Goal: Information Seeking & Learning: Learn about a topic

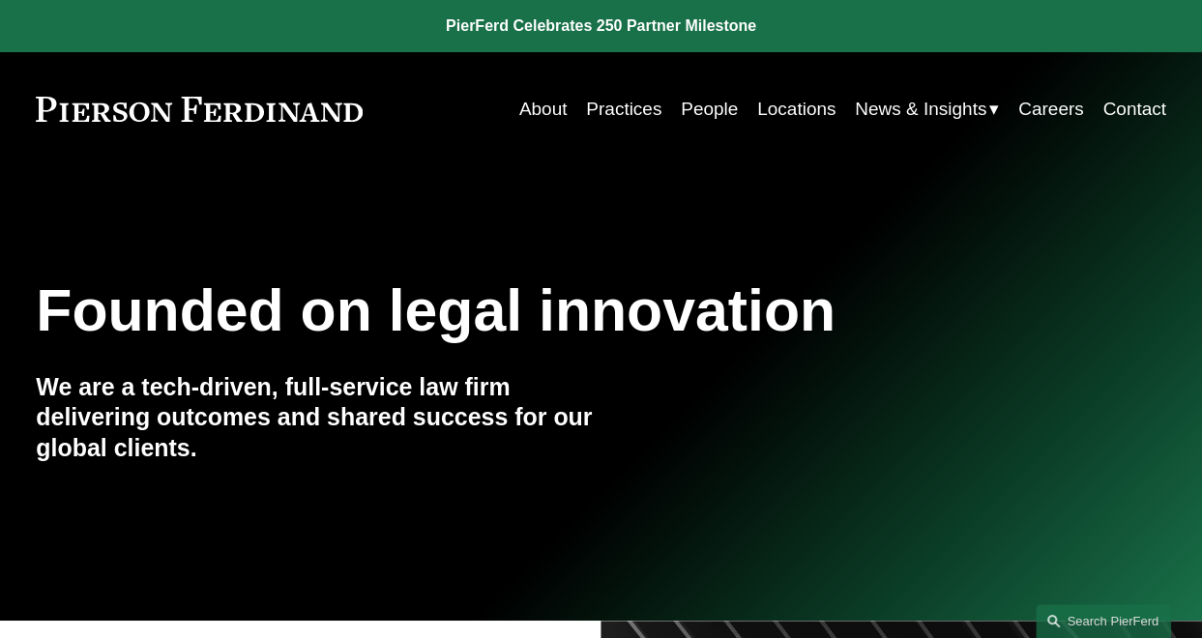
click at [795, 113] on link "Locations" at bounding box center [796, 109] width 78 height 37
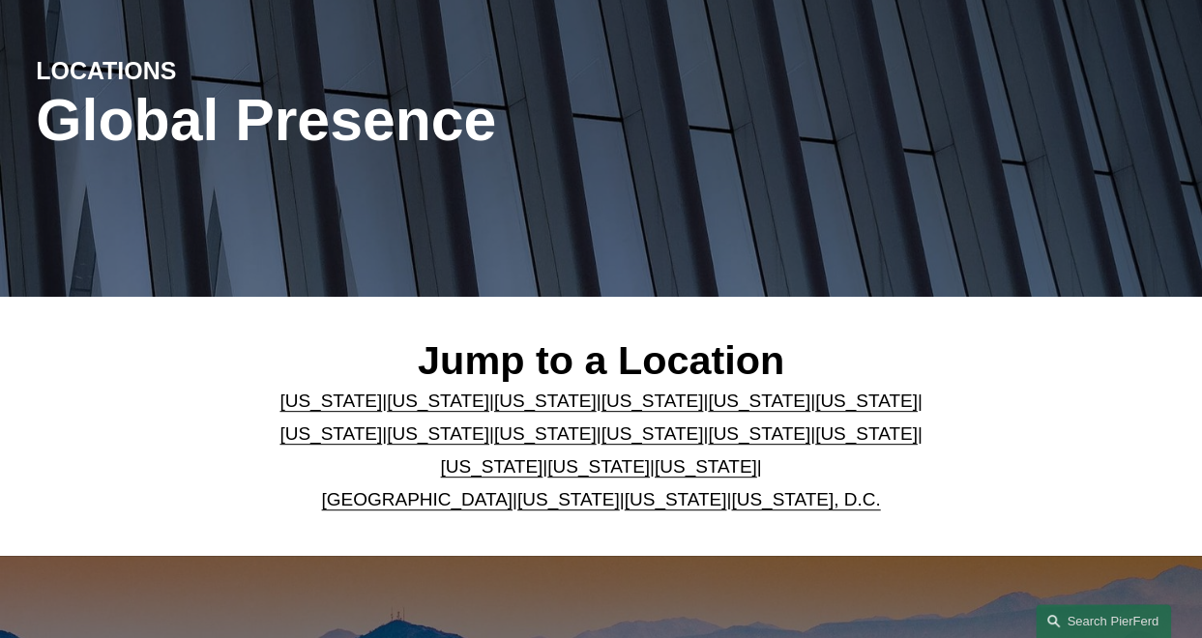
scroll to position [199, 0]
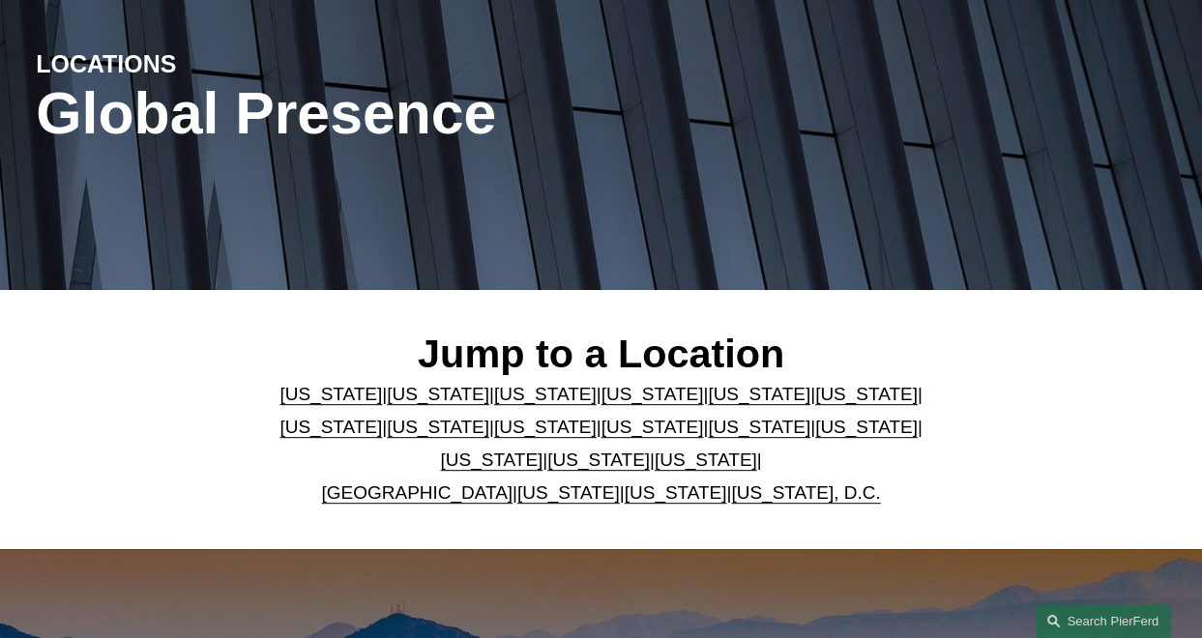
click at [388, 490] on link "[GEOGRAPHIC_DATA]" at bounding box center [416, 492] width 190 height 20
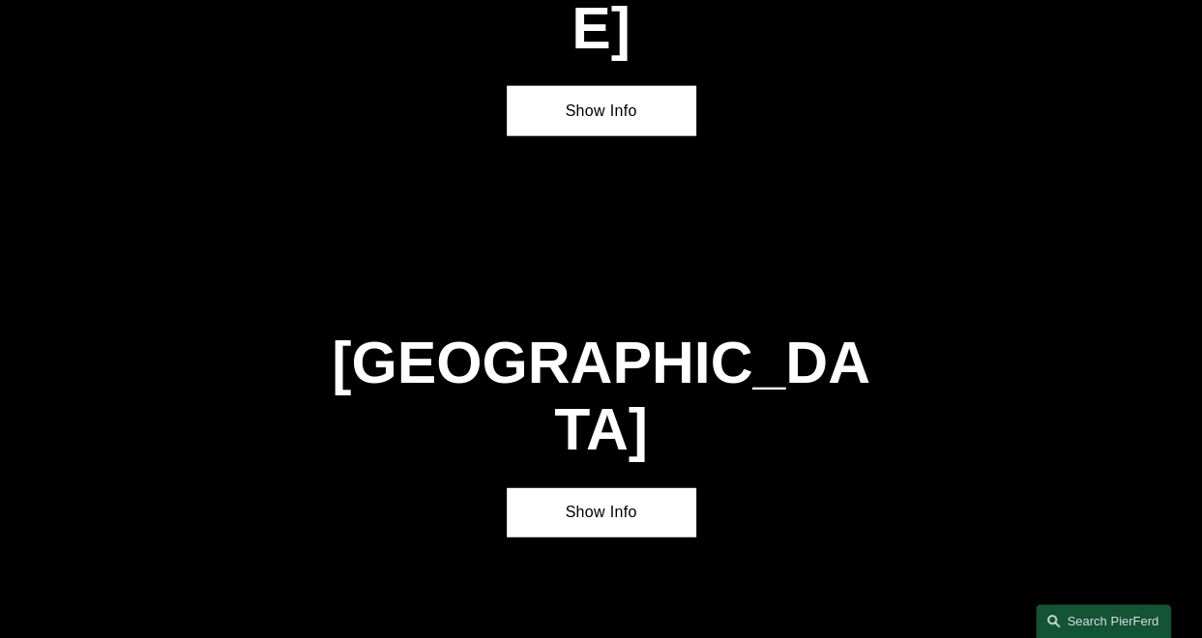
scroll to position [5915, 0]
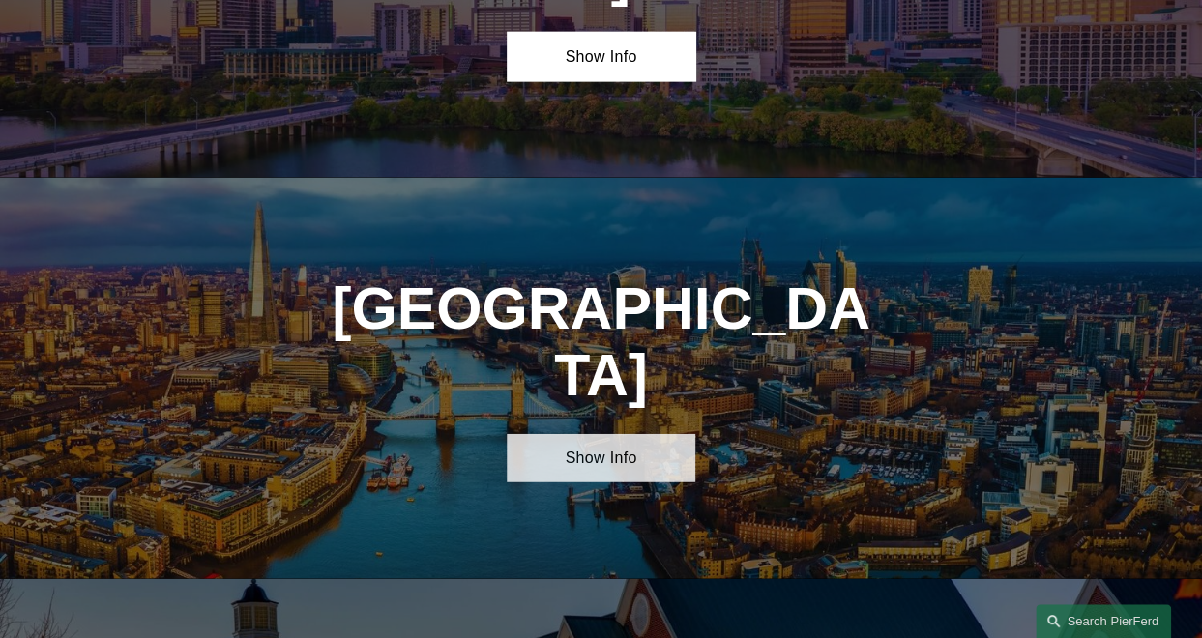
click at [593, 434] on link "Show Info" at bounding box center [601, 458] width 189 height 48
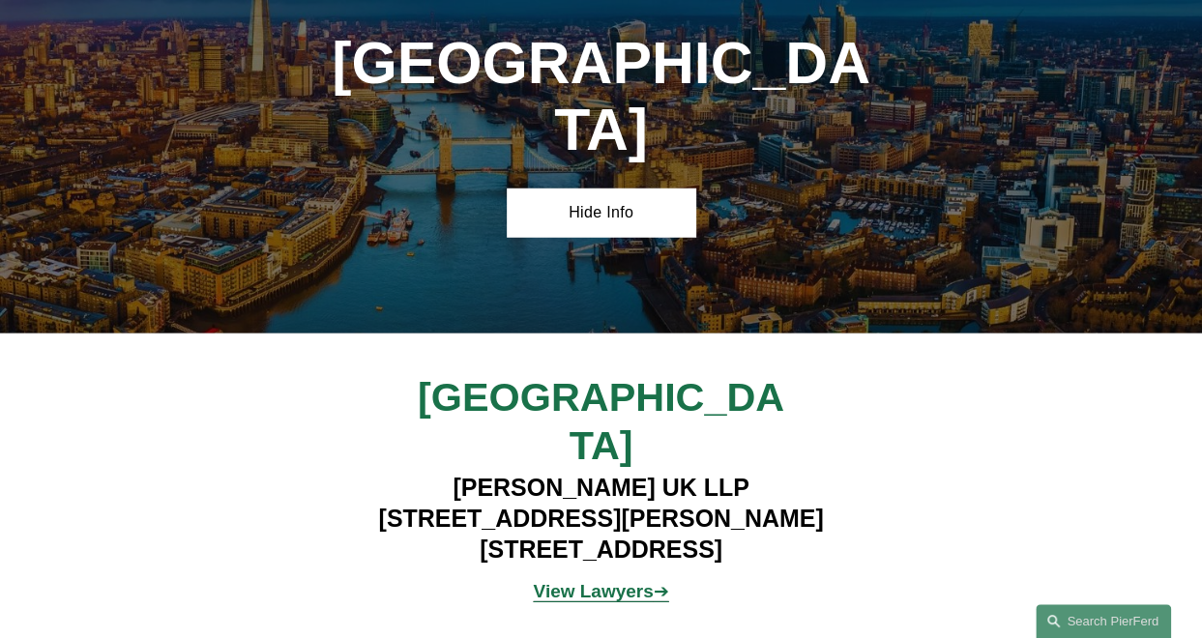
scroll to position [6170, 0]
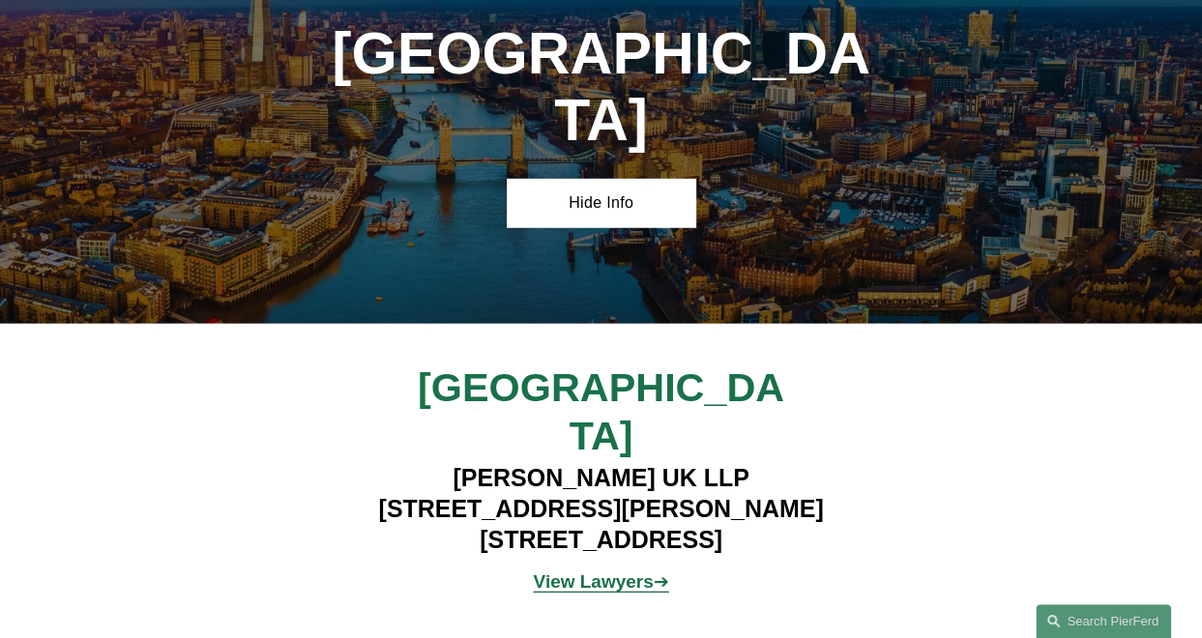
click at [592, 566] on p "View Lawyers ➔" at bounding box center [601, 582] width 377 height 33
click at [569, 571] on strong "View Lawyers" at bounding box center [593, 581] width 120 height 20
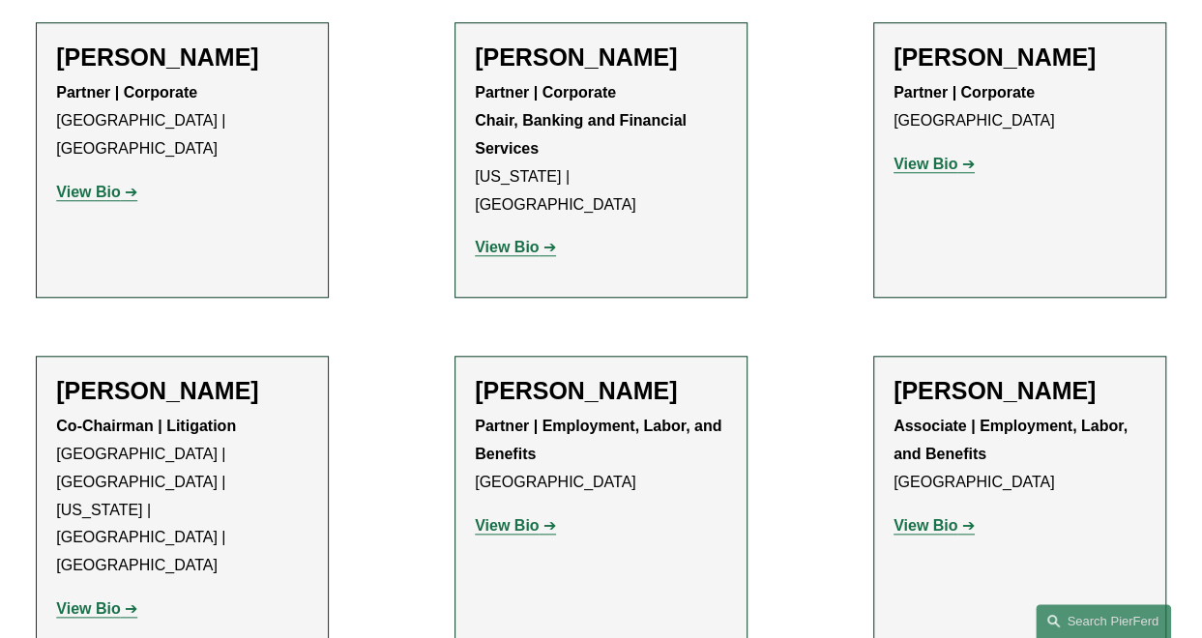
scroll to position [655, 0]
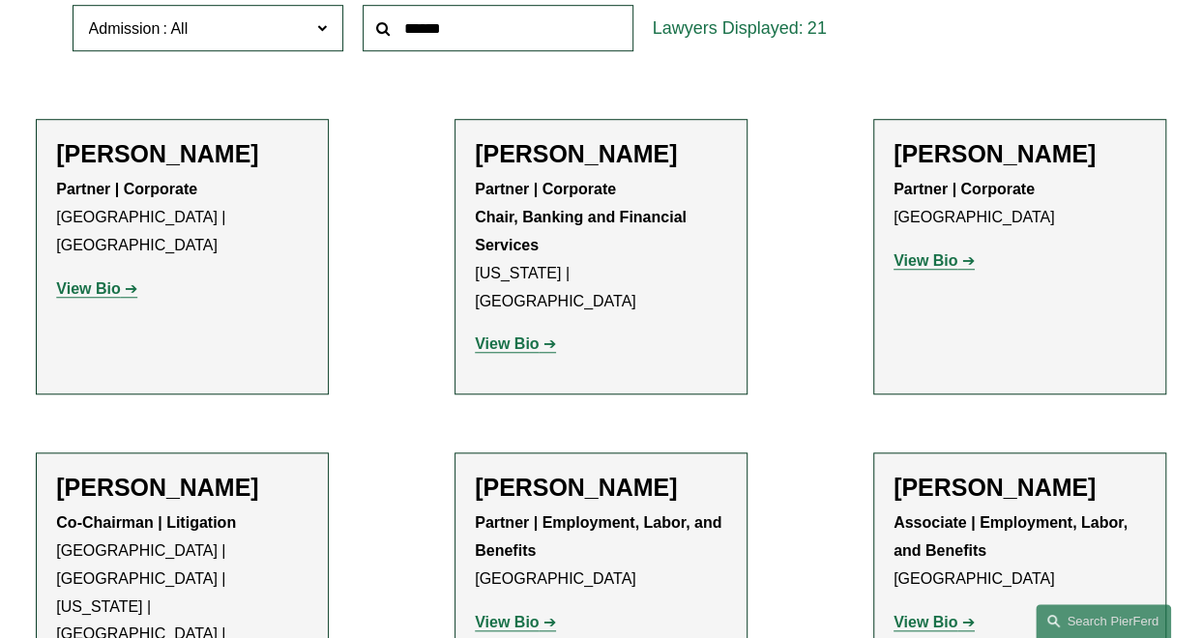
click at [92, 280] on strong "View Bio" at bounding box center [88, 288] width 64 height 16
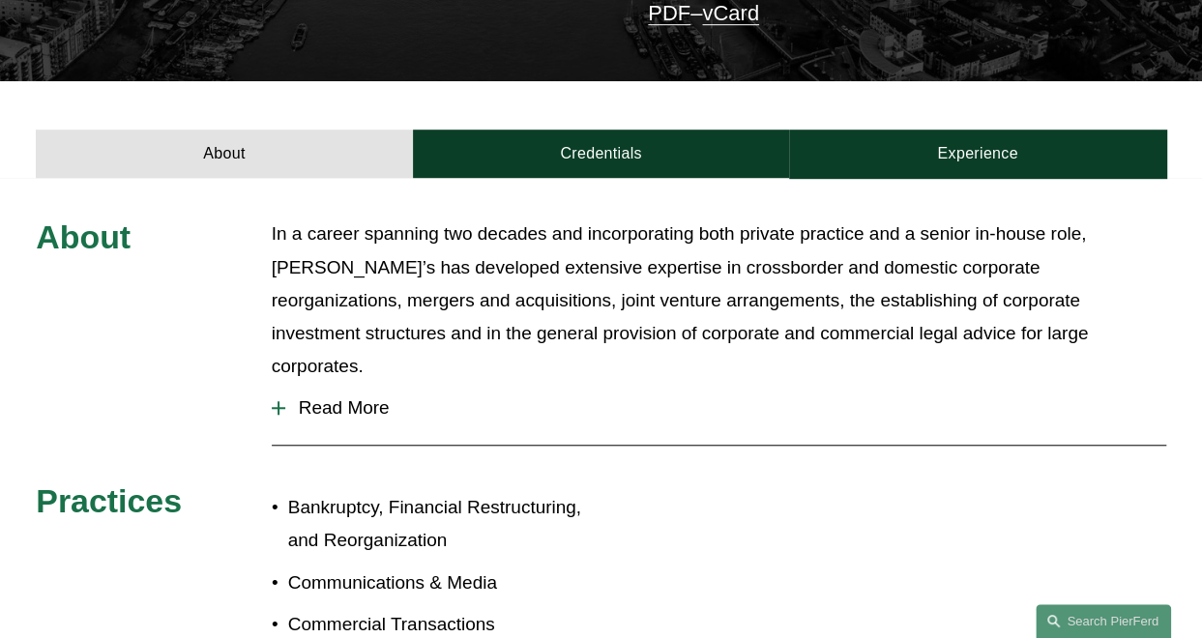
scroll to position [571, 0]
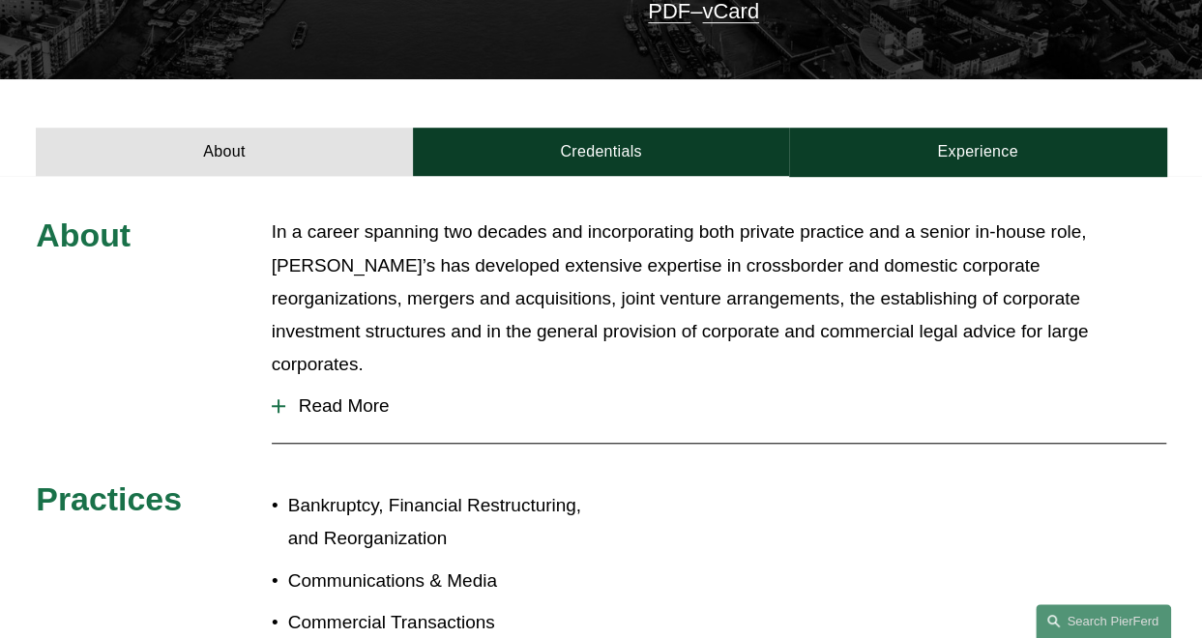
click at [362, 395] on span "Read More" at bounding box center [725, 405] width 881 height 21
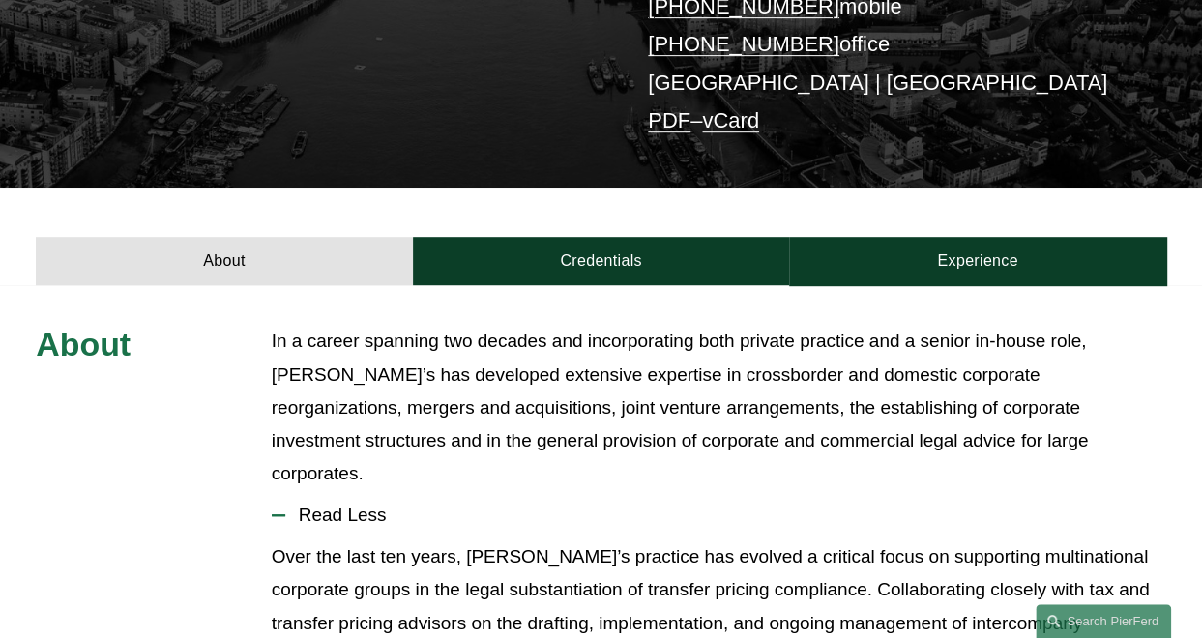
scroll to position [458, 0]
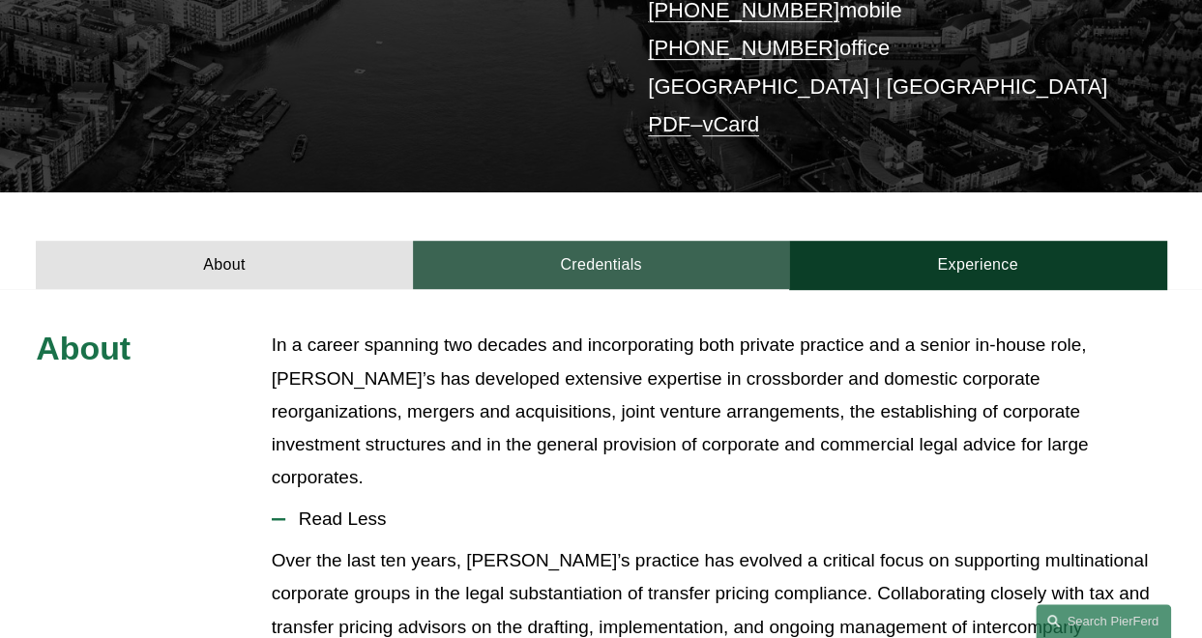
click at [572, 241] on link "Credentials" at bounding box center [601, 265] width 376 height 48
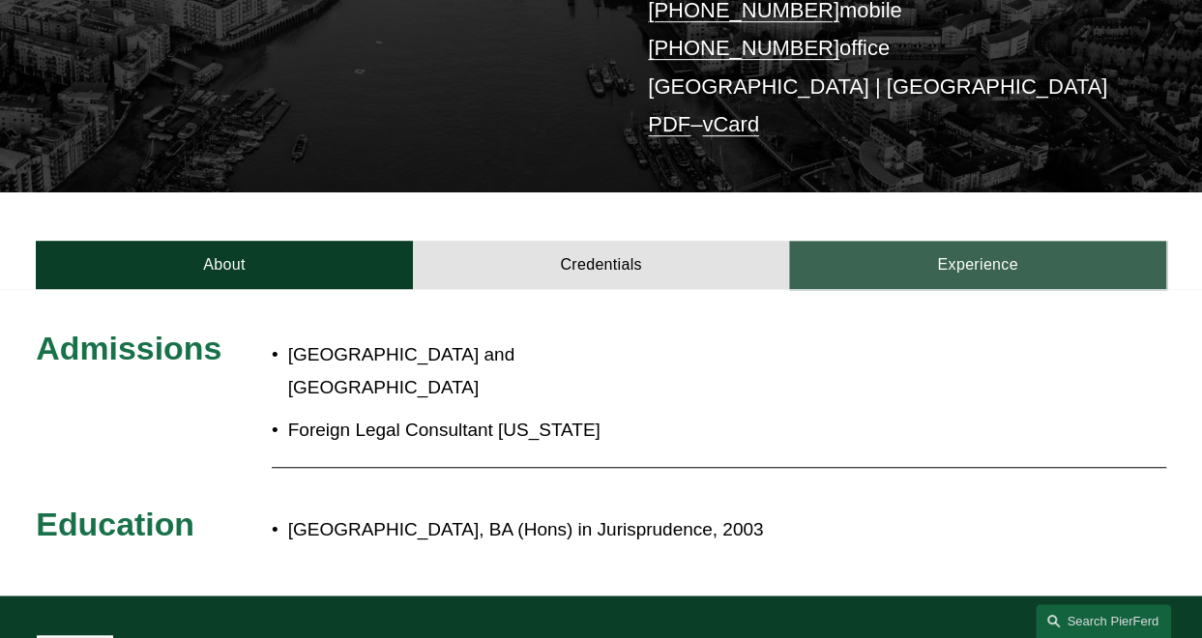
click at [957, 241] on link "Experience" at bounding box center [977, 265] width 376 height 48
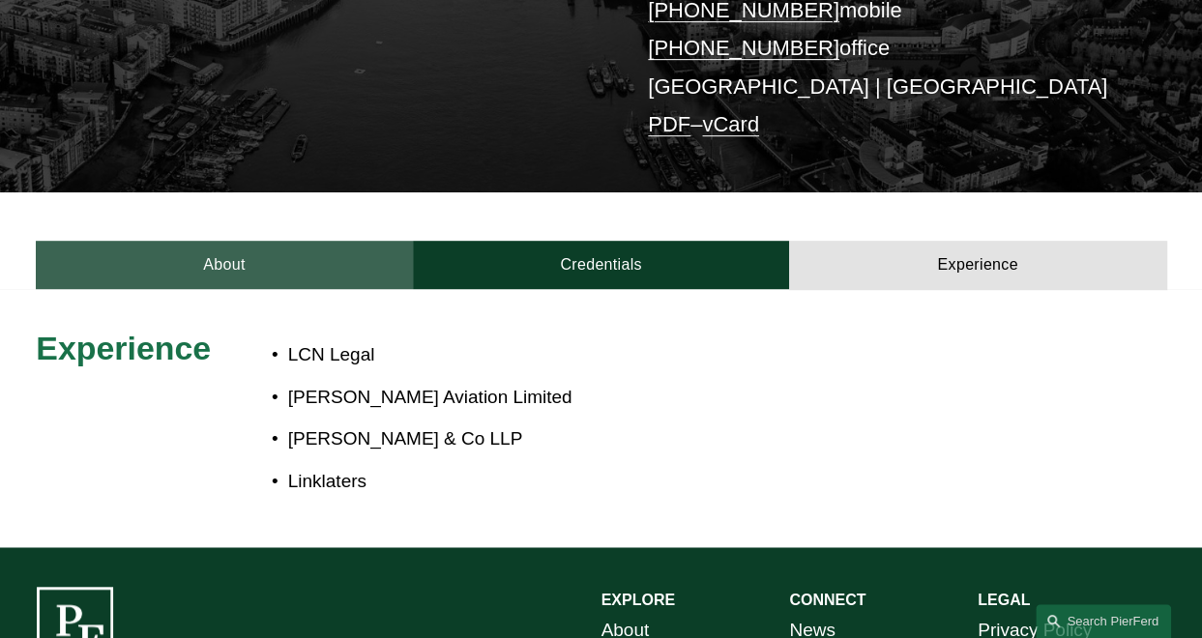
click at [281, 241] on link "About" at bounding box center [224, 265] width 376 height 48
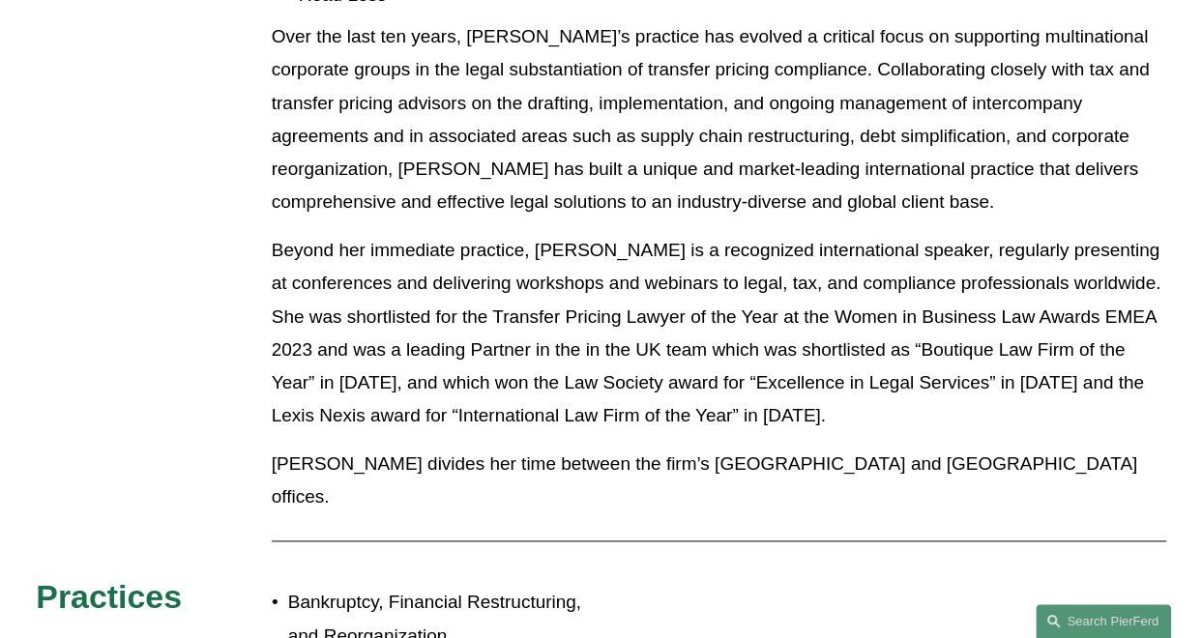
scroll to position [988, 0]
